Goal: Task Accomplishment & Management: Manage account settings

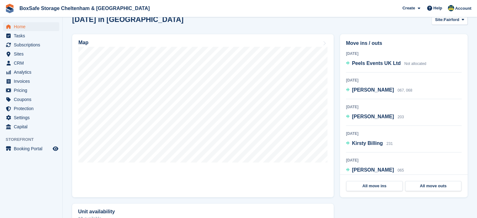
scroll to position [184, 0]
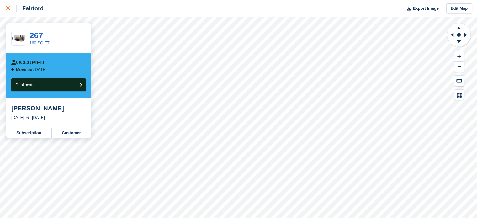
click at [8, 12] on link at bounding box center [8, 8] width 17 height 17
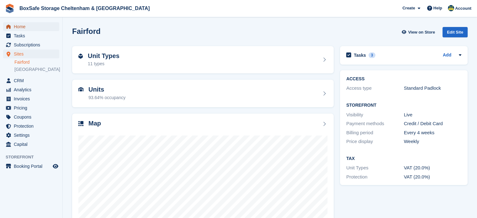
click at [33, 26] on span "Home" at bounding box center [33, 26] width 38 height 9
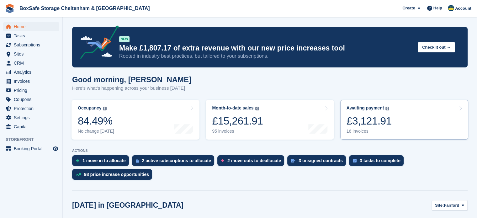
click at [387, 124] on div "£3,121.91" at bounding box center [369, 121] width 45 height 13
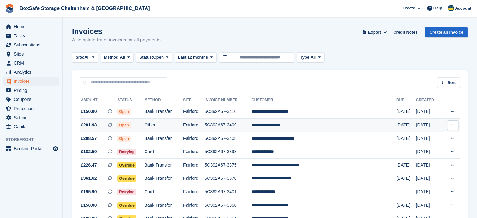
click at [305, 122] on td "**********" at bounding box center [324, 125] width 145 height 13
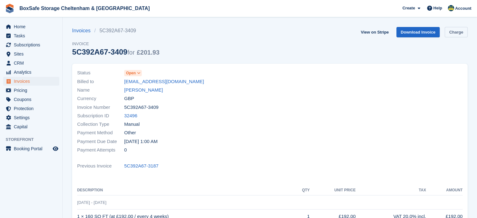
click at [459, 32] on link "Charge" at bounding box center [456, 32] width 23 height 10
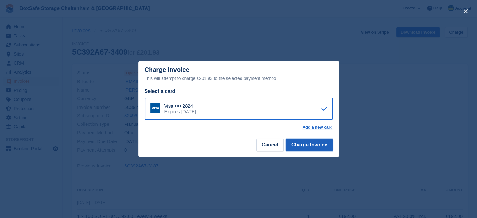
click at [310, 148] on button "Charge Invoice" at bounding box center [309, 145] width 47 height 13
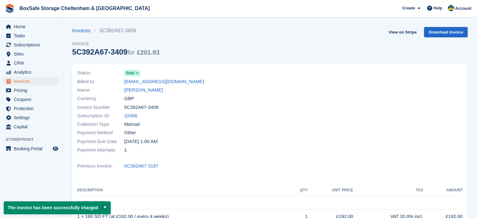
click at [24, 20] on div "Home Tasks Subscriptions Subscriptions Subscriptions Contracts Price increases …" at bounding box center [31, 76] width 62 height 112
click at [26, 28] on span "Home" at bounding box center [33, 26] width 38 height 9
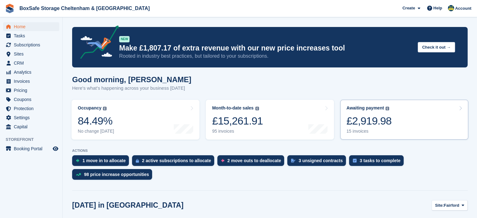
click at [393, 120] on link "Awaiting payment The total outstanding balance on all open invoices. £2,919.98 …" at bounding box center [404, 120] width 128 height 40
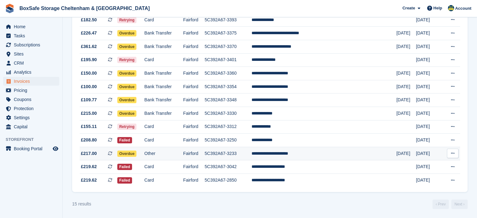
scroll to position [120, 0]
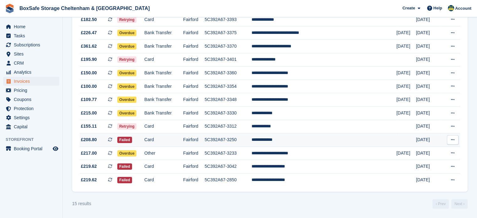
click at [335, 135] on td "**********" at bounding box center [324, 139] width 145 height 13
click at [372, 139] on td "**********" at bounding box center [324, 139] width 145 height 13
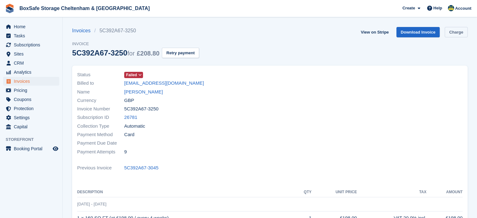
click at [456, 33] on link "Charge" at bounding box center [456, 32] width 23 height 10
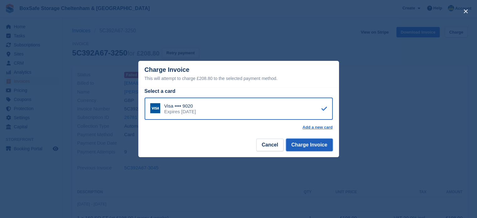
click at [315, 143] on button "Charge Invoice" at bounding box center [309, 145] width 47 height 13
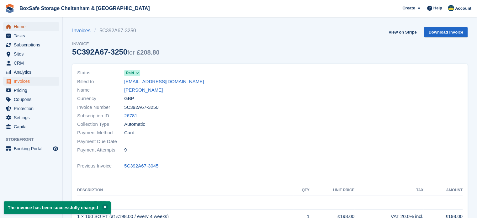
click at [25, 29] on span "Home" at bounding box center [33, 26] width 38 height 9
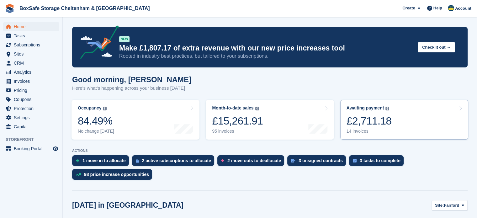
click at [418, 109] on link "Awaiting payment The total outstanding balance on all open invoices. £2,711.18 …" at bounding box center [404, 120] width 128 height 40
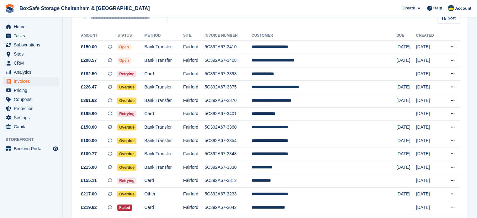
scroll to position [65, 0]
